Goal: Information Seeking & Learning: Find specific fact

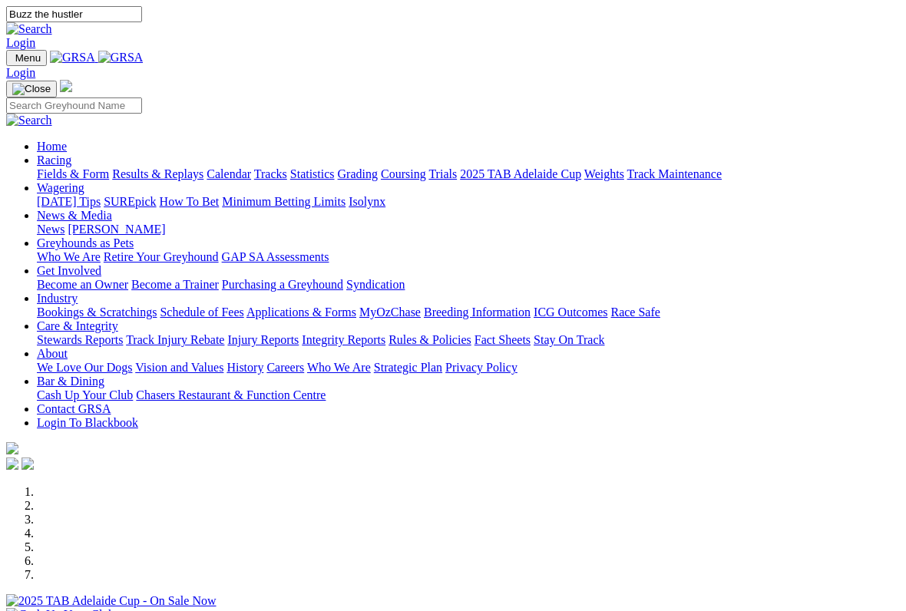
type input "Buzz the hustler"
click at [52, 22] on img at bounding box center [29, 29] width 46 height 14
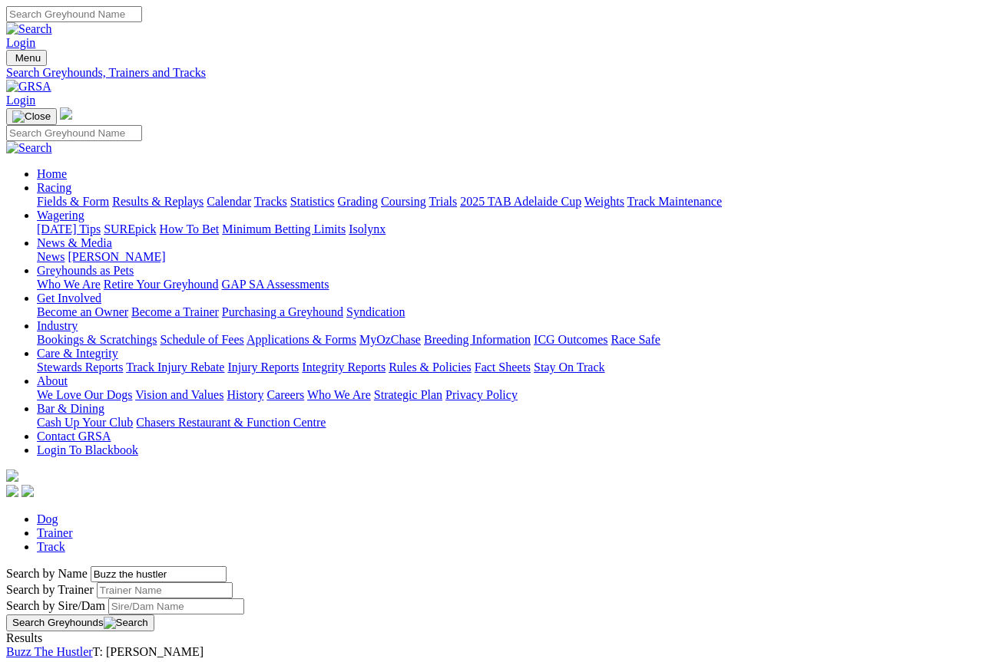
scroll to position [2, 0]
click at [93, 644] on link "Buzz The Hustler" at bounding box center [49, 650] width 87 height 13
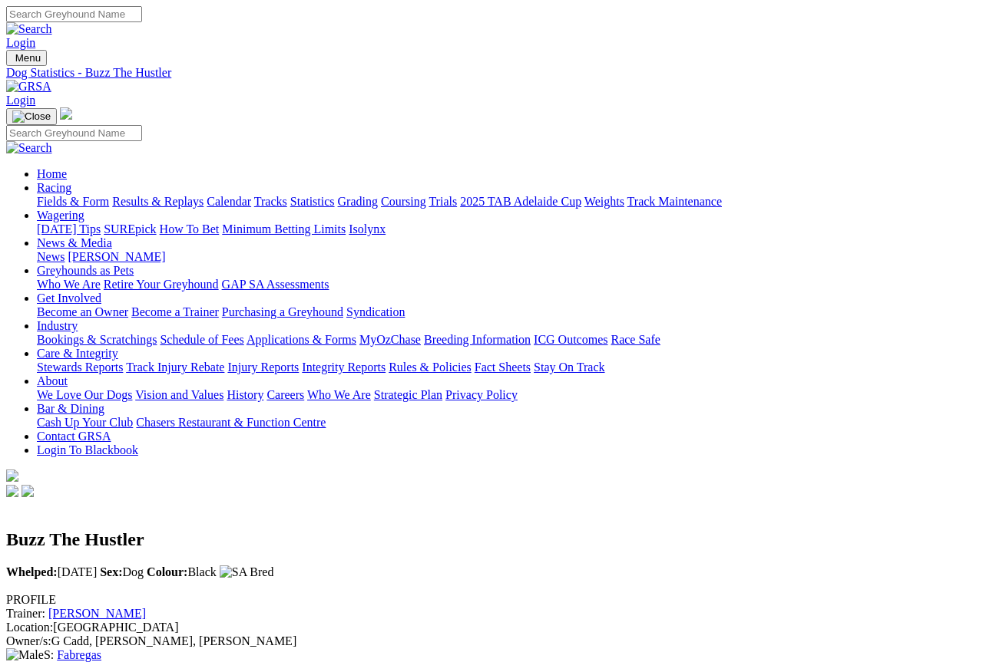
click at [142, 19] on input "Search" at bounding box center [74, 14] width 136 height 16
type input "Spring flute"
click at [52, 22] on img at bounding box center [29, 29] width 46 height 14
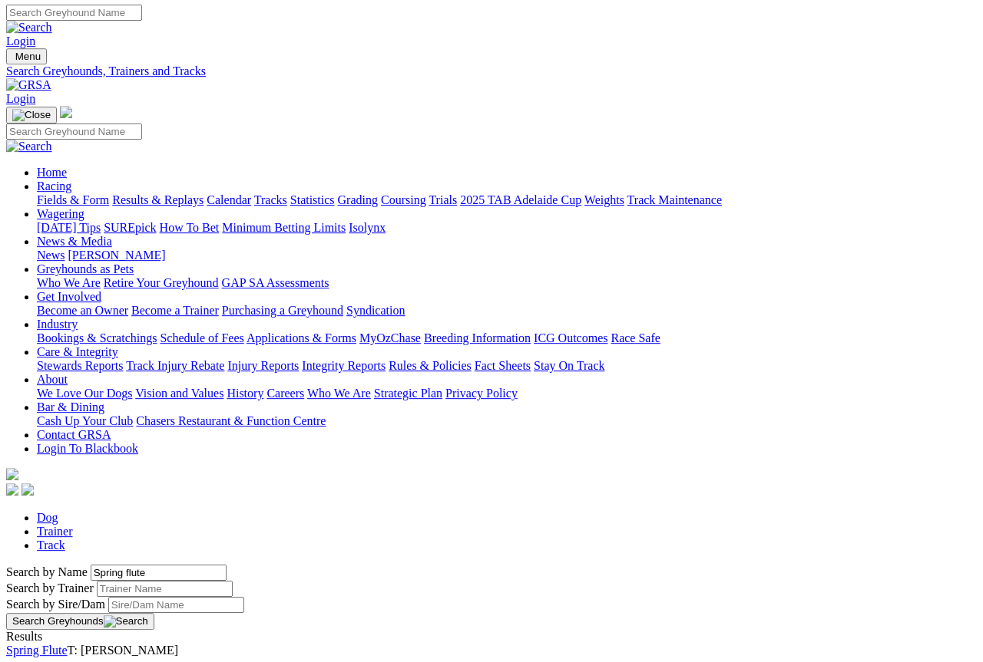
scroll to position [2, 0]
click at [68, 644] on link "Spring Flute" at bounding box center [36, 650] width 61 height 13
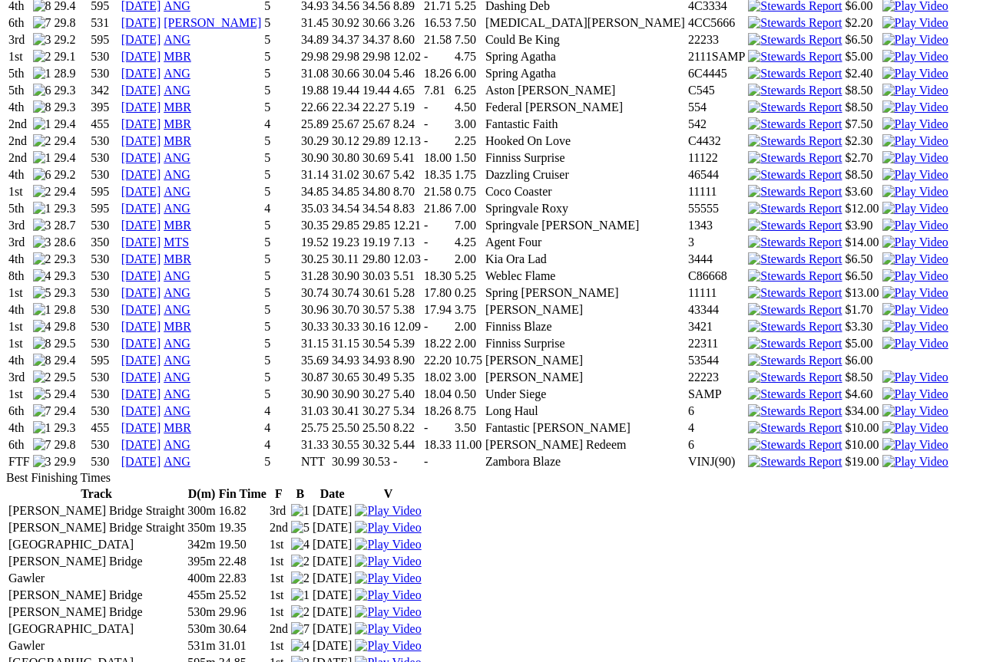
scroll to position [1696, 0]
